Goal: Task Accomplishment & Management: Manage account settings

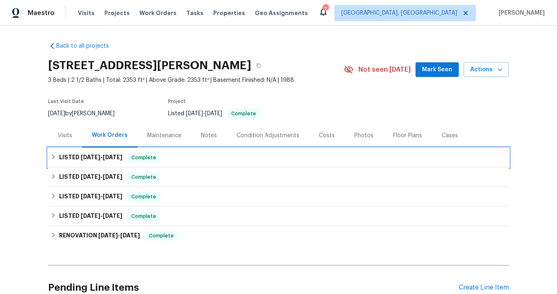
click at [107, 156] on span "[DATE]" at bounding box center [113, 157] width 20 height 6
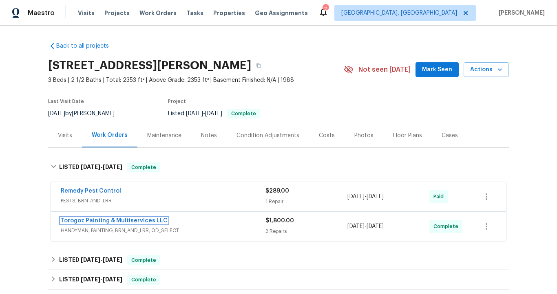
click at [145, 221] on link "Torogoz Painting & Multiservices LLC" at bounding box center [114, 221] width 107 height 6
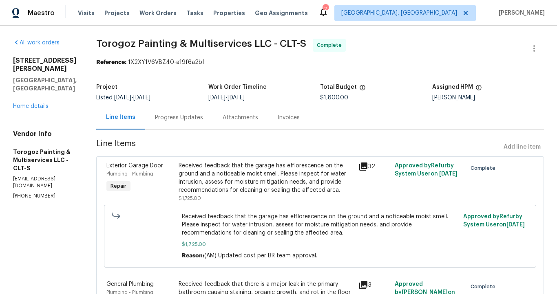
click at [300, 119] on div "Invoices" at bounding box center [289, 118] width 22 height 8
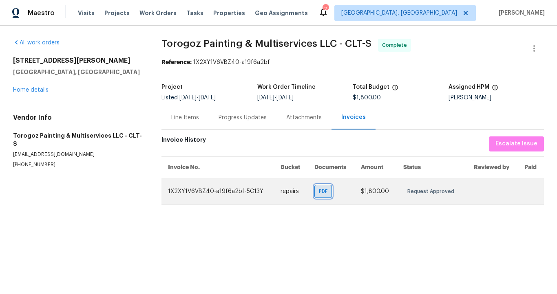
click at [319, 191] on span "PDF" at bounding box center [325, 191] width 12 height 8
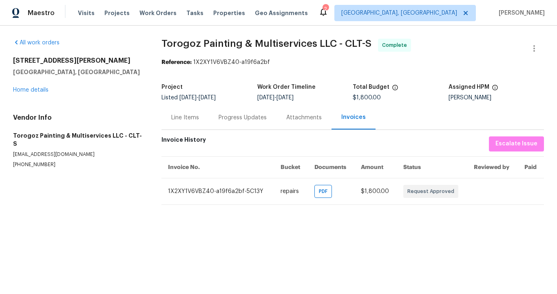
click at [250, 120] on div "Progress Updates" at bounding box center [242, 118] width 48 height 8
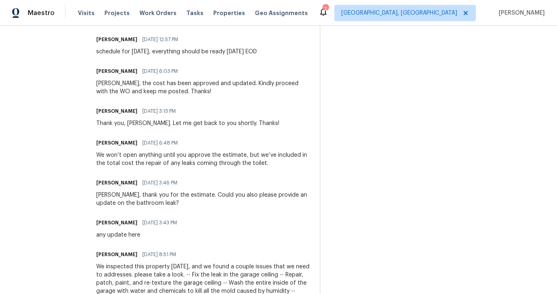
scroll to position [399, 0]
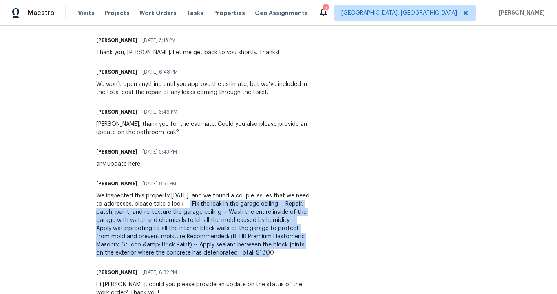
drag, startPoint x: 223, startPoint y: 196, endPoint x: 287, endPoint y: 253, distance: 85.2
click at [287, 253] on div "We inspected this property [DATE], and we found a couple issues that we need to…" at bounding box center [203, 224] width 214 height 65
copy div "Fix the leak in the garage ceiling -- Repair, patch, paint, and re-texture the …"
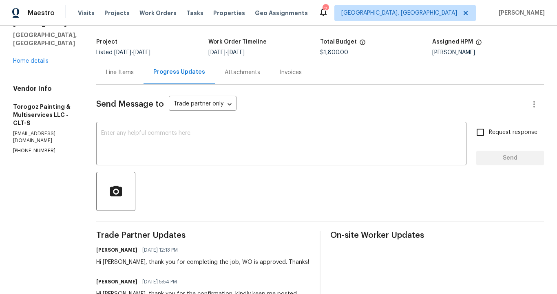
scroll to position [0, 0]
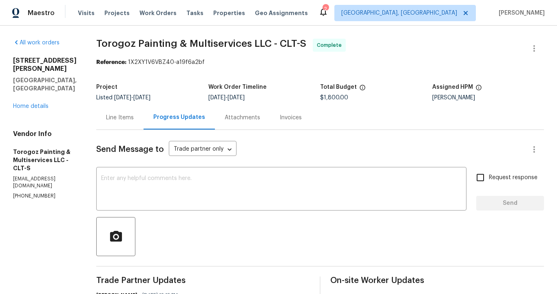
click at [44, 84] on div "[STREET_ADDRESS][PERSON_NAME] Home details" at bounding box center [45, 84] width 64 height 54
click at [44, 104] on link "Home details" at bounding box center [30, 107] width 35 height 6
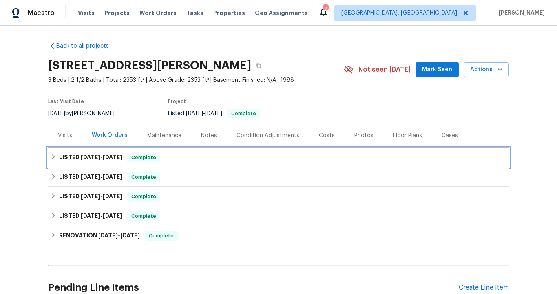
click at [103, 155] on span "[DATE]" at bounding box center [113, 157] width 20 height 6
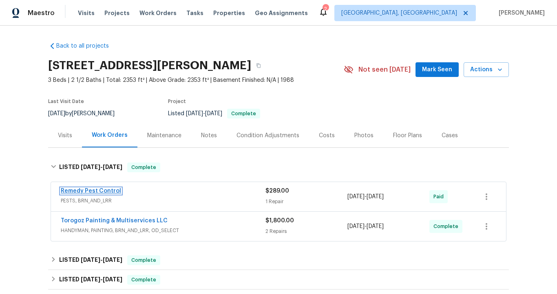
click at [95, 190] on link "Remedy Pest Control" at bounding box center [91, 191] width 60 height 6
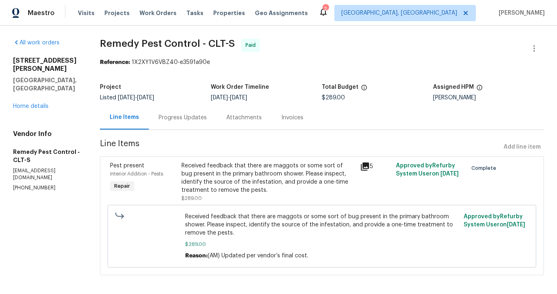
click at [285, 118] on div "Invoices" at bounding box center [292, 118] width 22 height 8
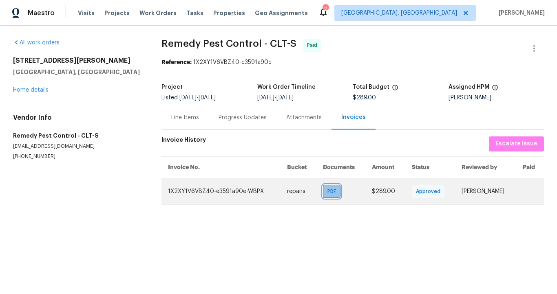
click at [327, 192] on span "PDF" at bounding box center [333, 191] width 12 height 8
